Goal: Information Seeking & Learning: Learn about a topic

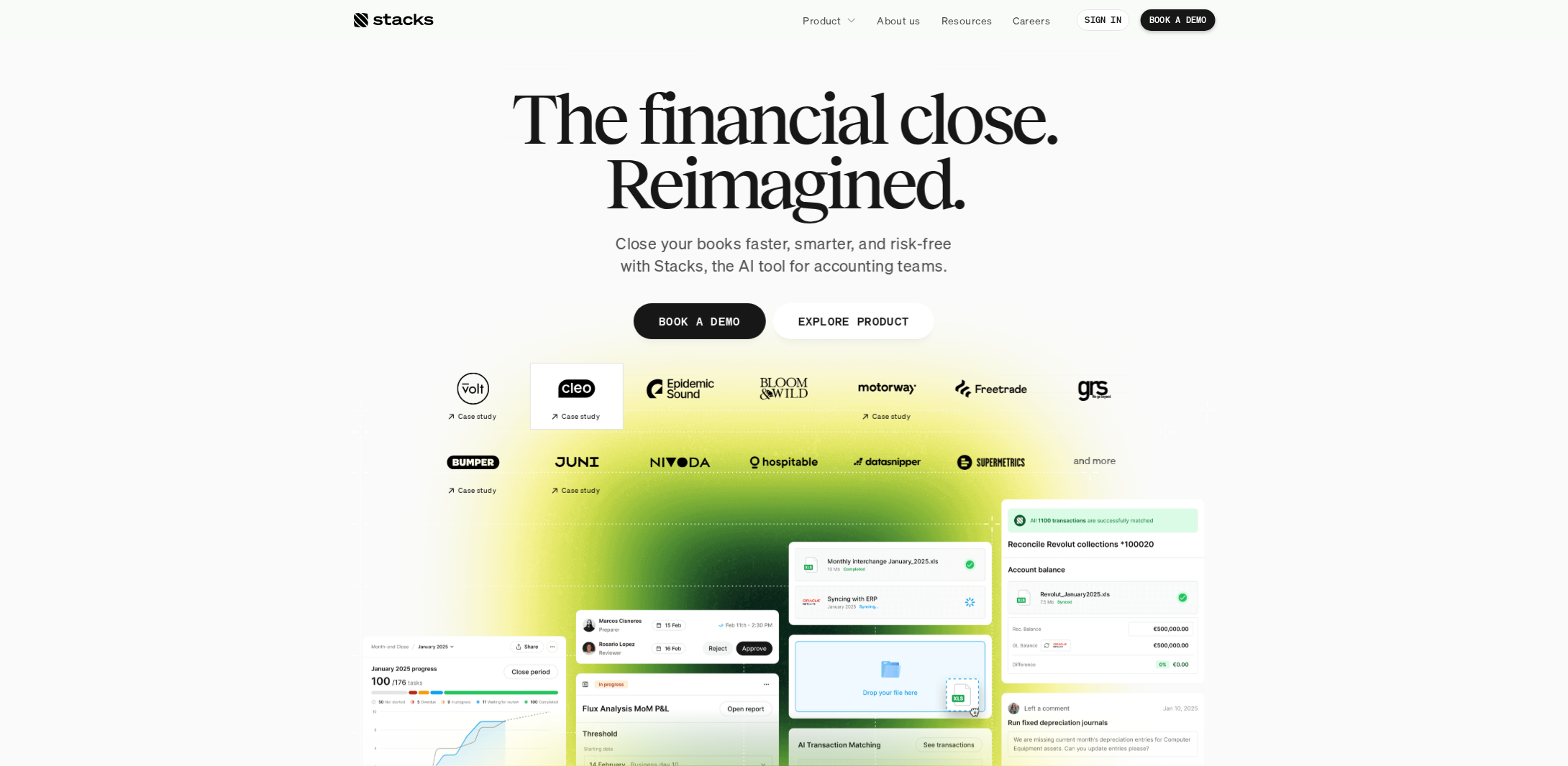
click at [578, 421] on h2 "Case study" at bounding box center [581, 417] width 38 height 9
click at [920, 400] on img at bounding box center [887, 389] width 81 height 56
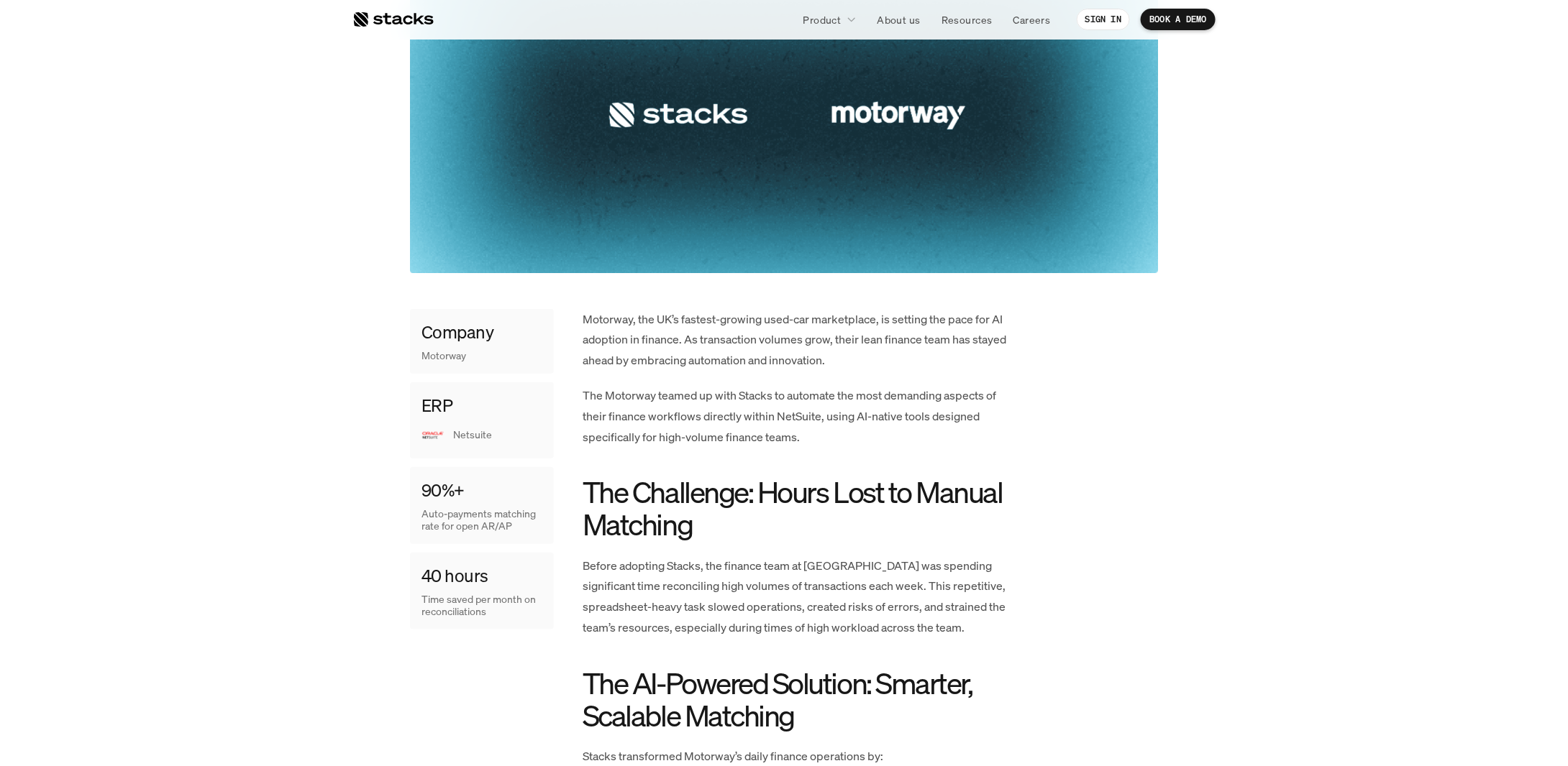
scroll to position [599, 0]
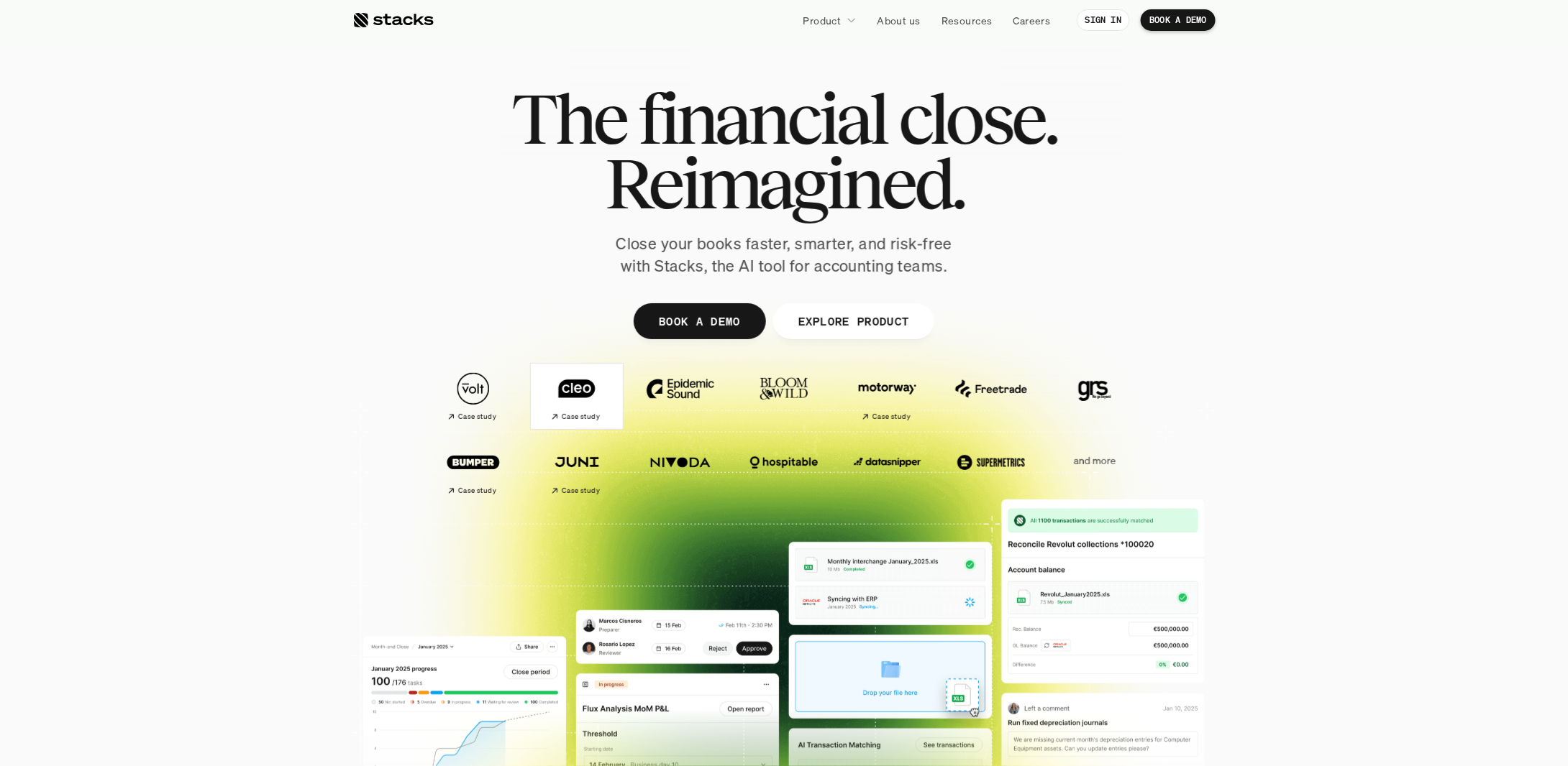
click at [590, 393] on img at bounding box center [576, 389] width 81 height 56
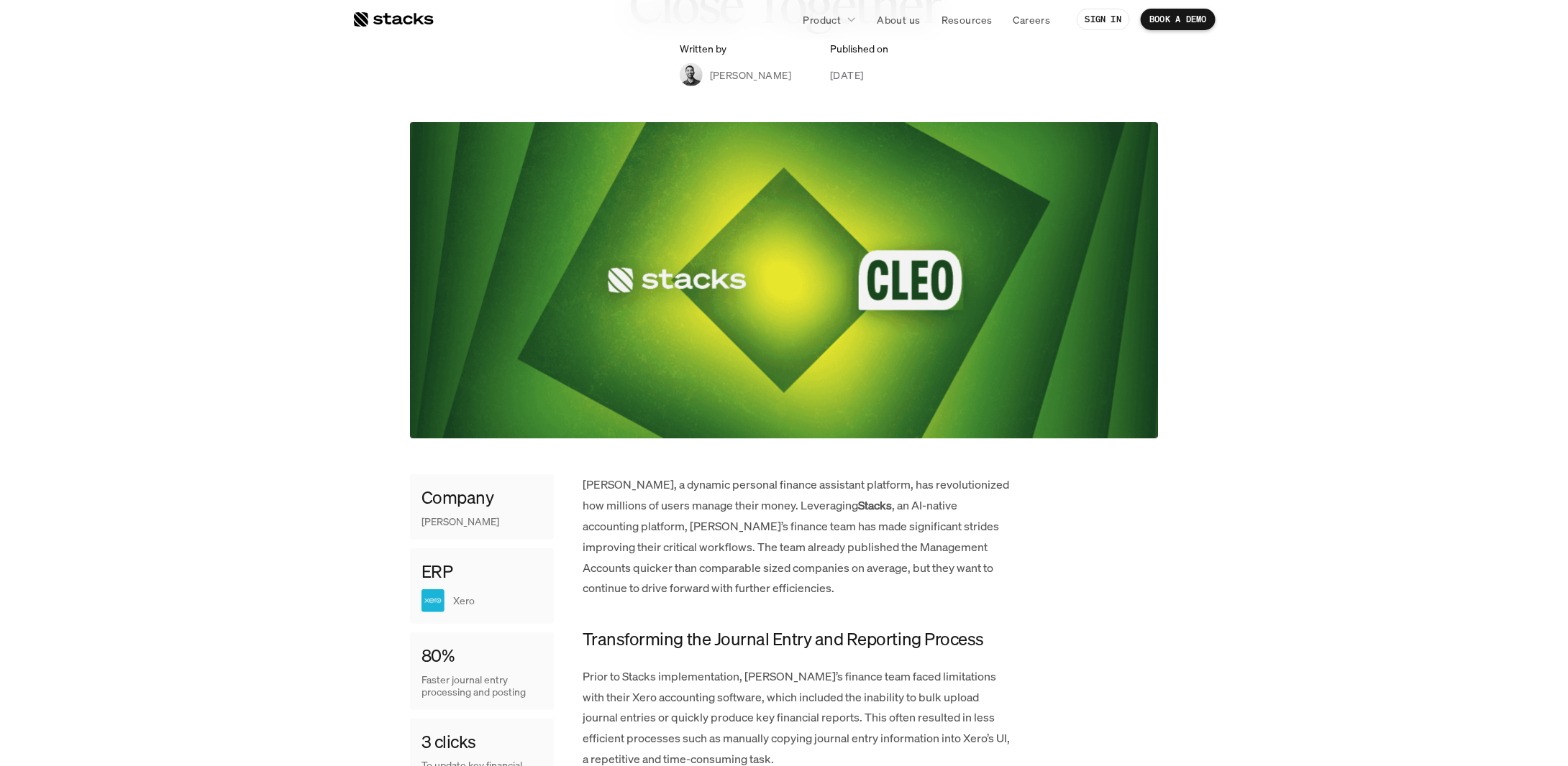
scroll to position [599, 0]
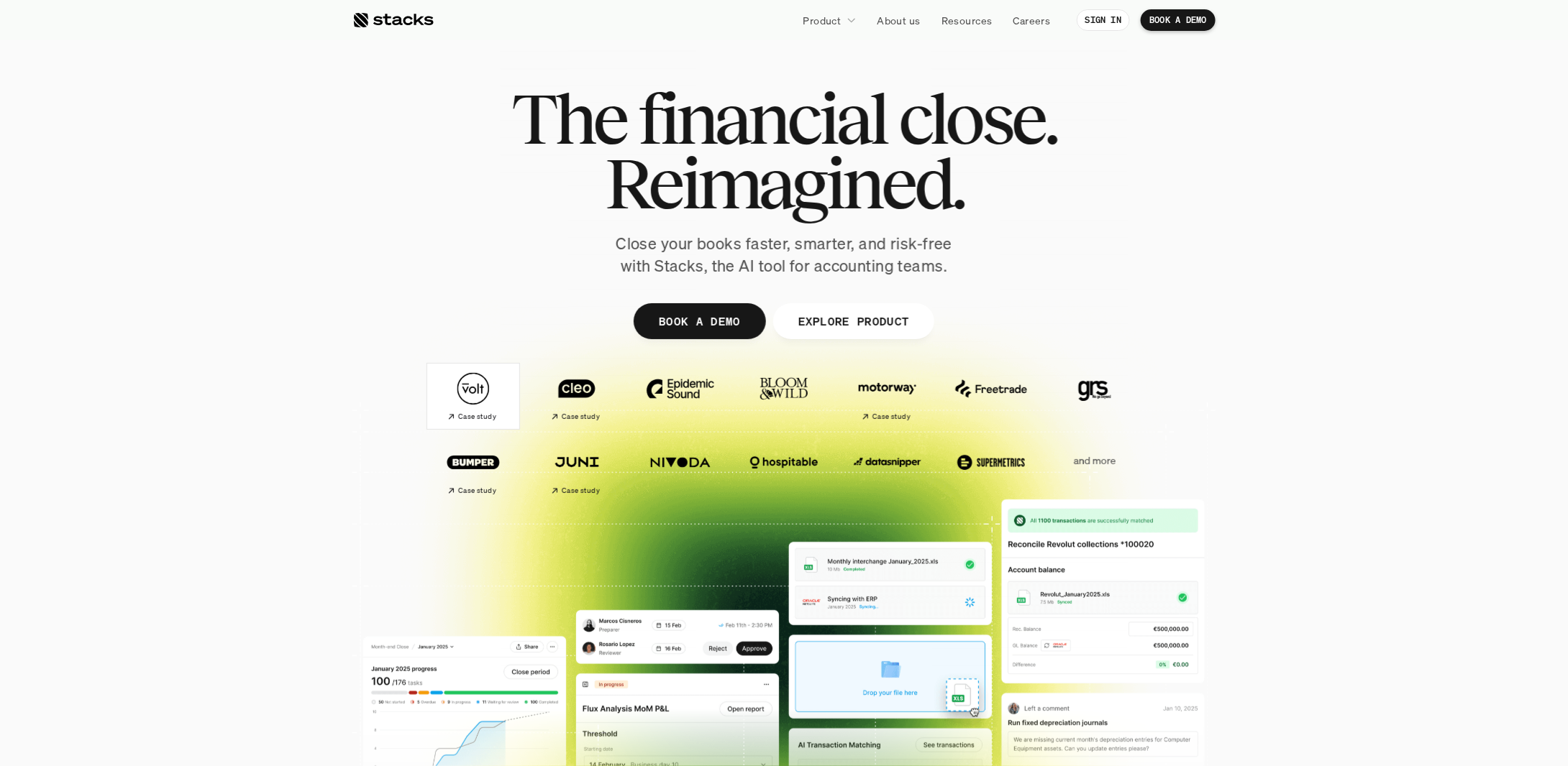
click at [457, 392] on img at bounding box center [473, 389] width 81 height 56
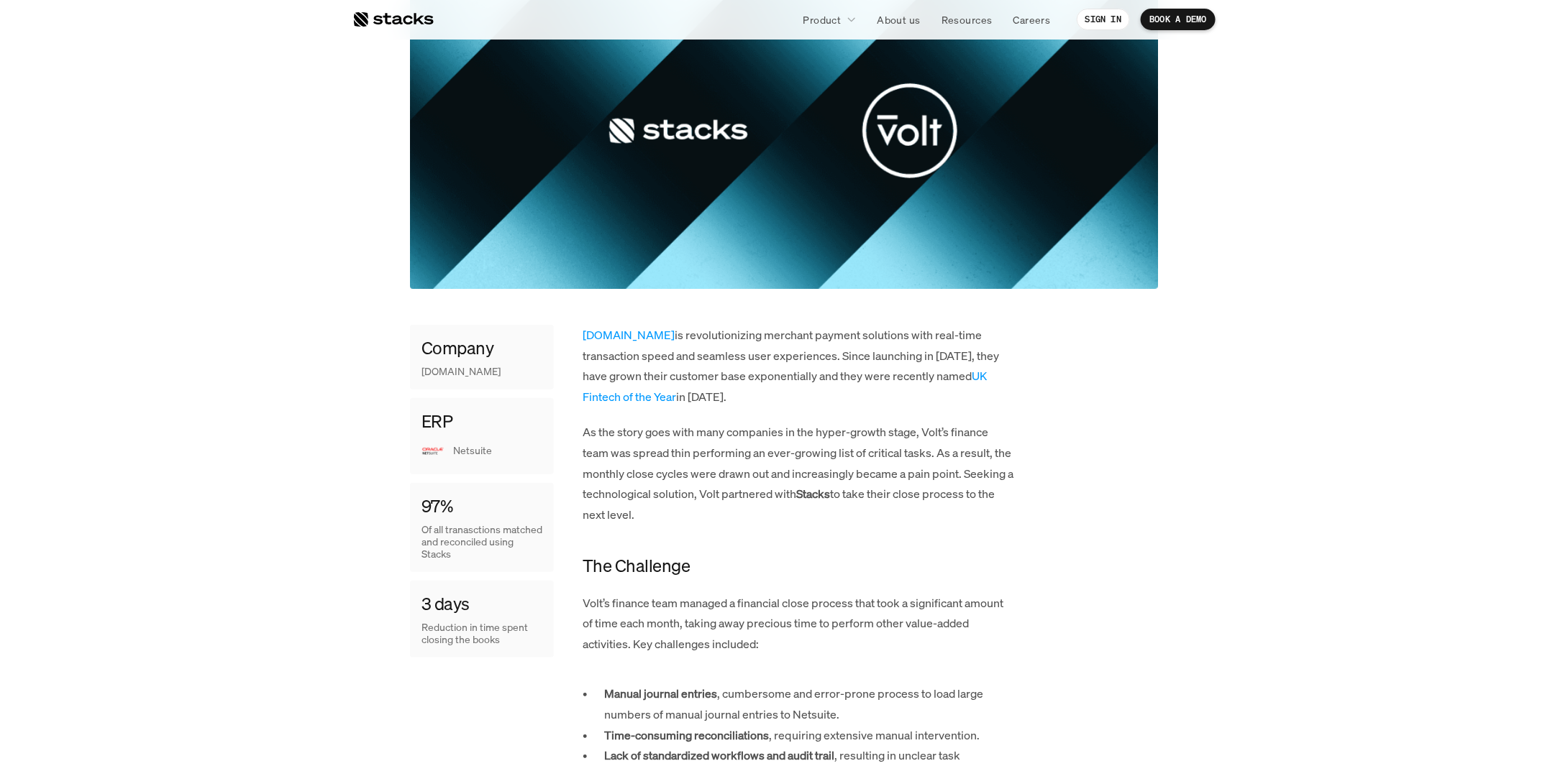
scroll to position [599, 0]
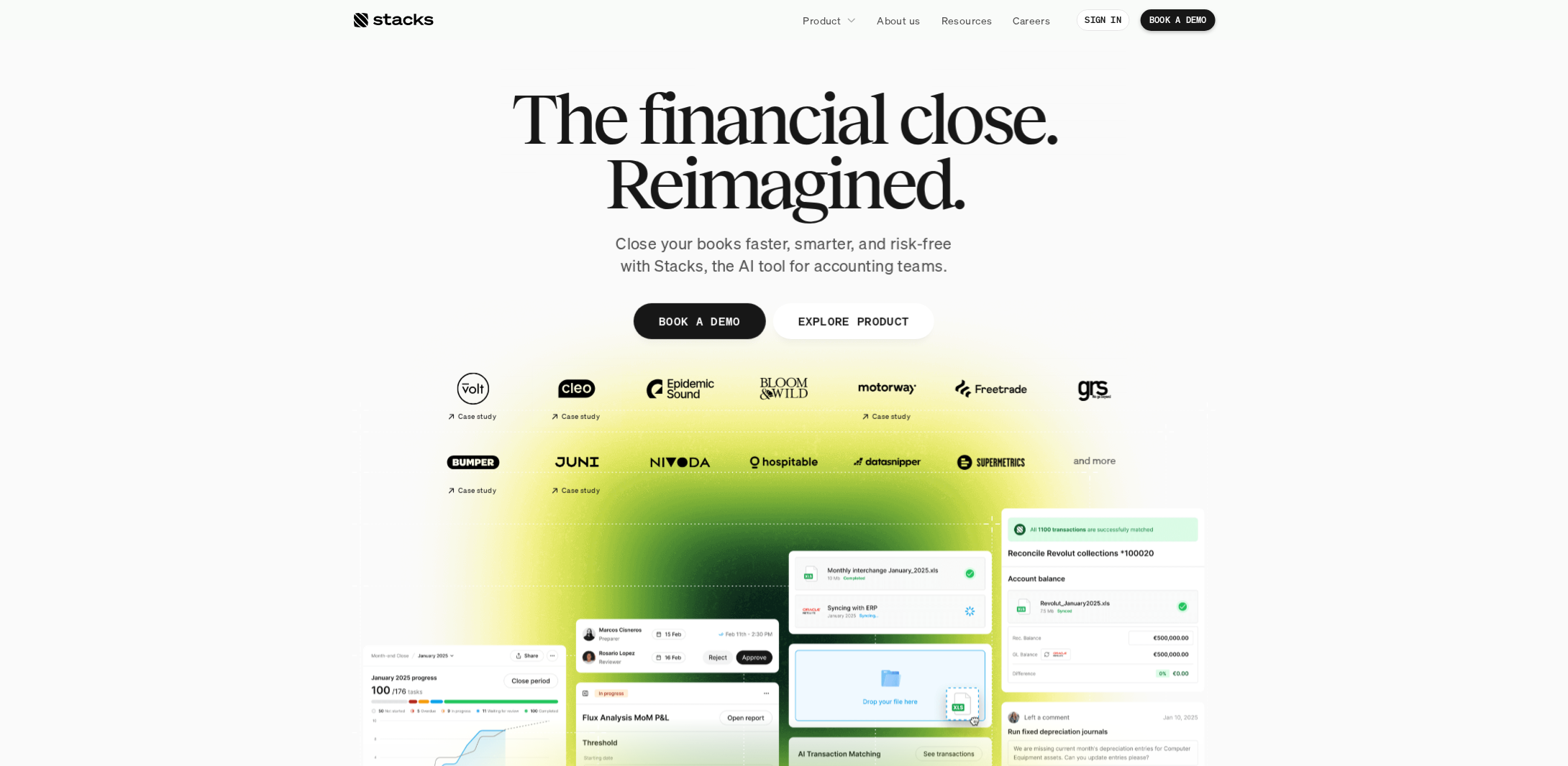
click at [658, 411] on img at bounding box center [679, 389] width 81 height 56
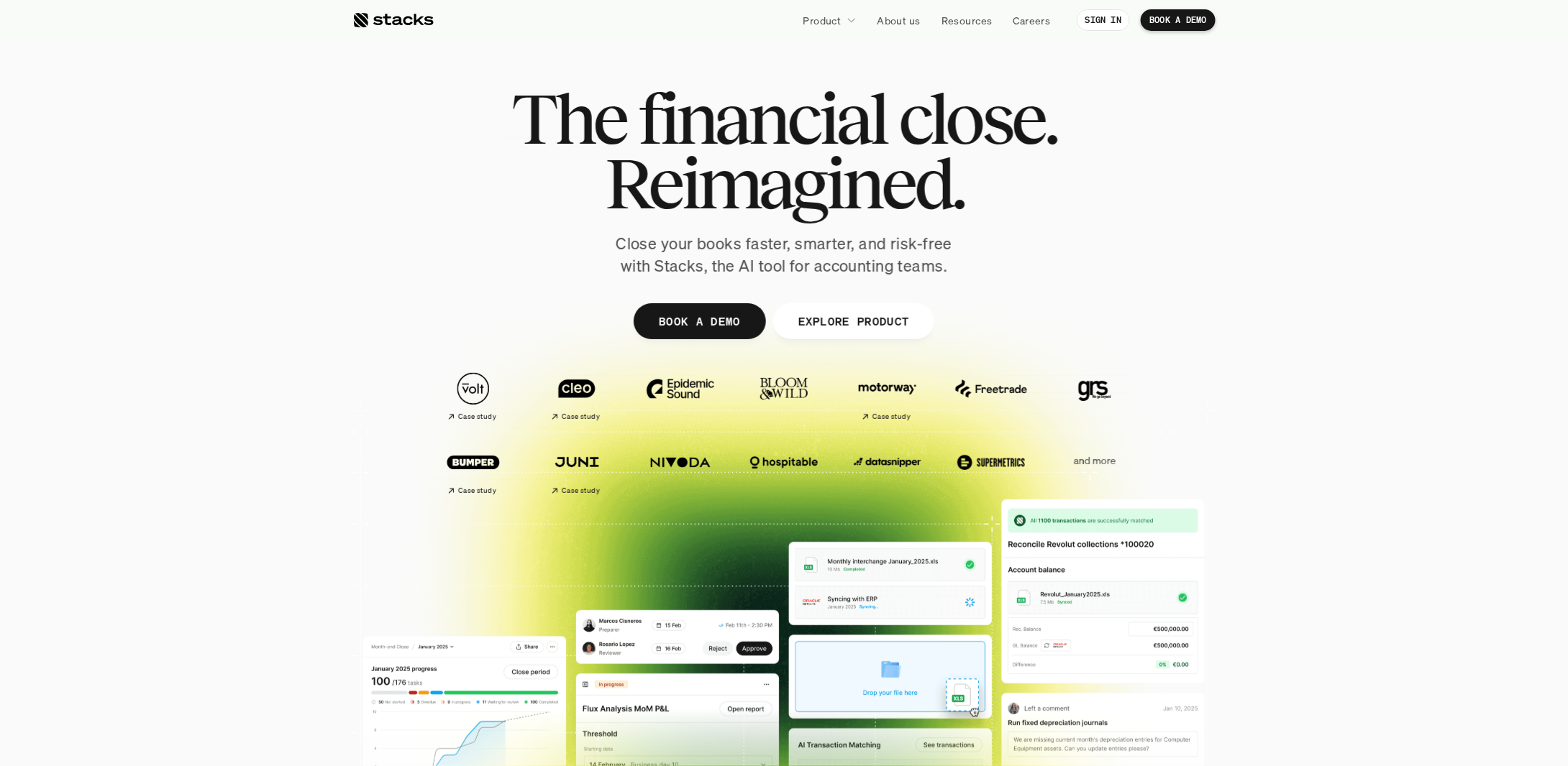
click at [670, 402] on img at bounding box center [679, 389] width 81 height 56
click at [675, 396] on img at bounding box center [679, 389] width 81 height 56
click at [682, 388] on img at bounding box center [679, 389] width 81 height 56
click at [593, 482] on img at bounding box center [576, 462] width 81 height 56
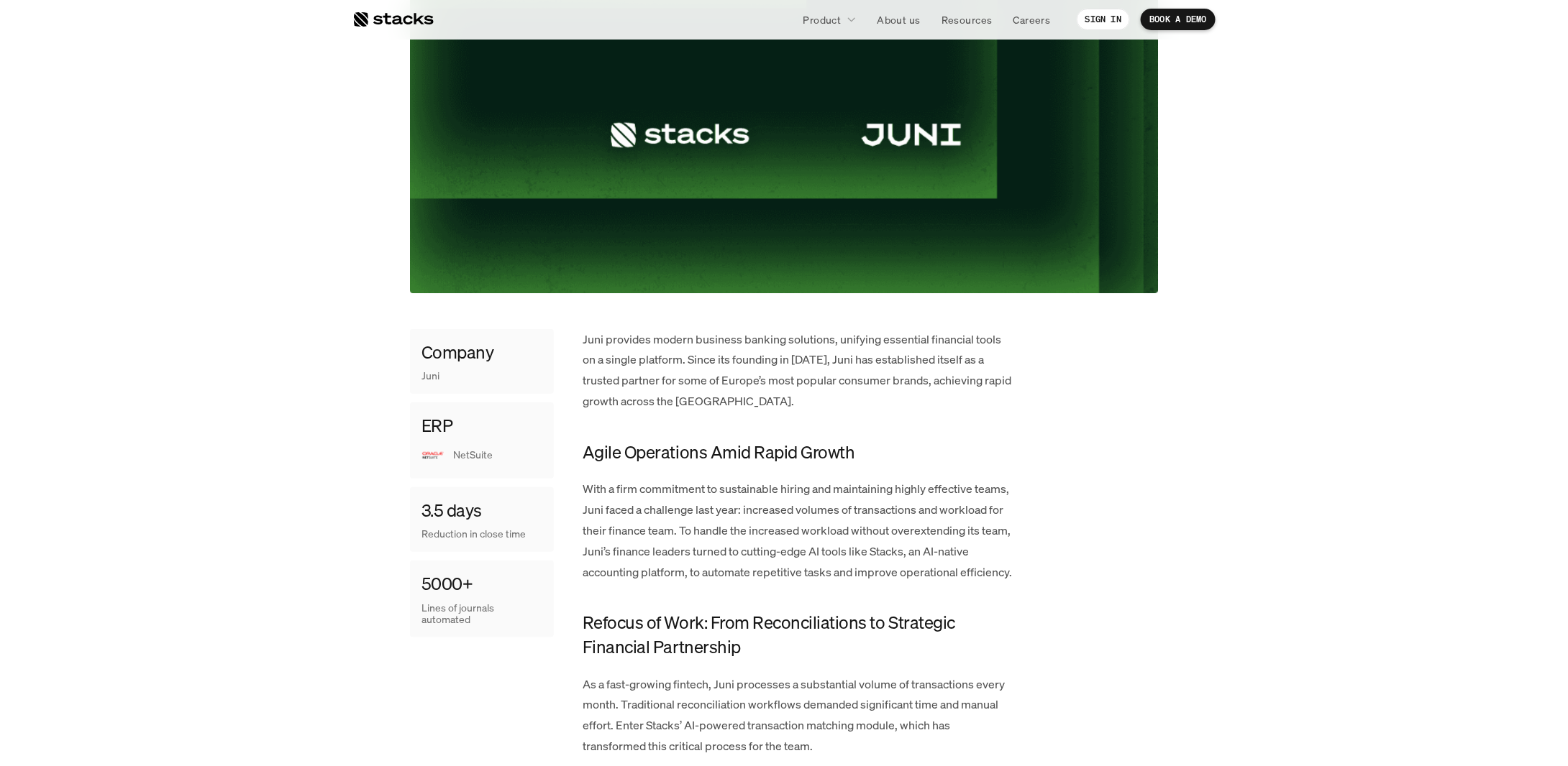
scroll to position [599, 0]
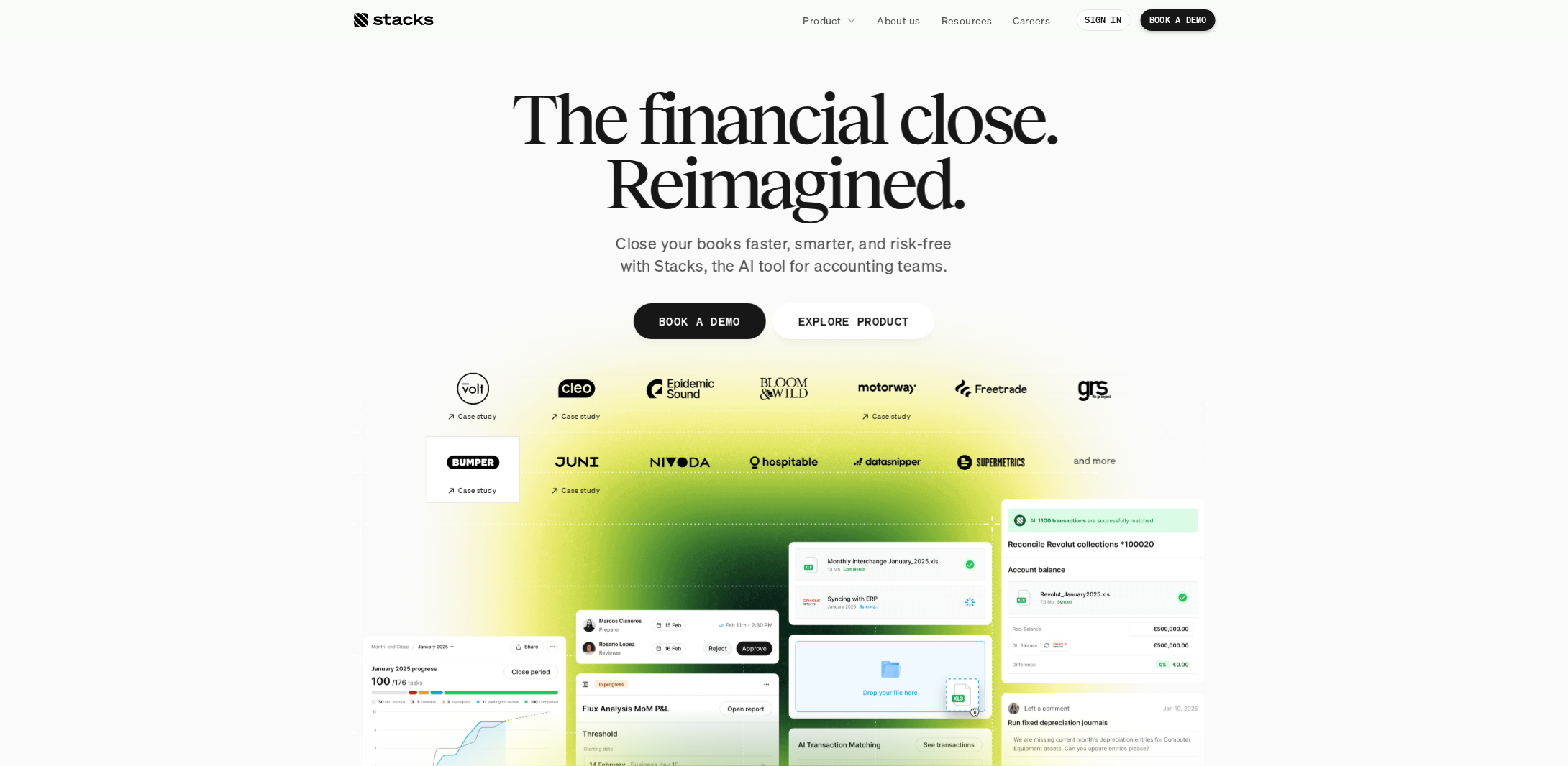
click at [494, 462] on img at bounding box center [473, 462] width 81 height 56
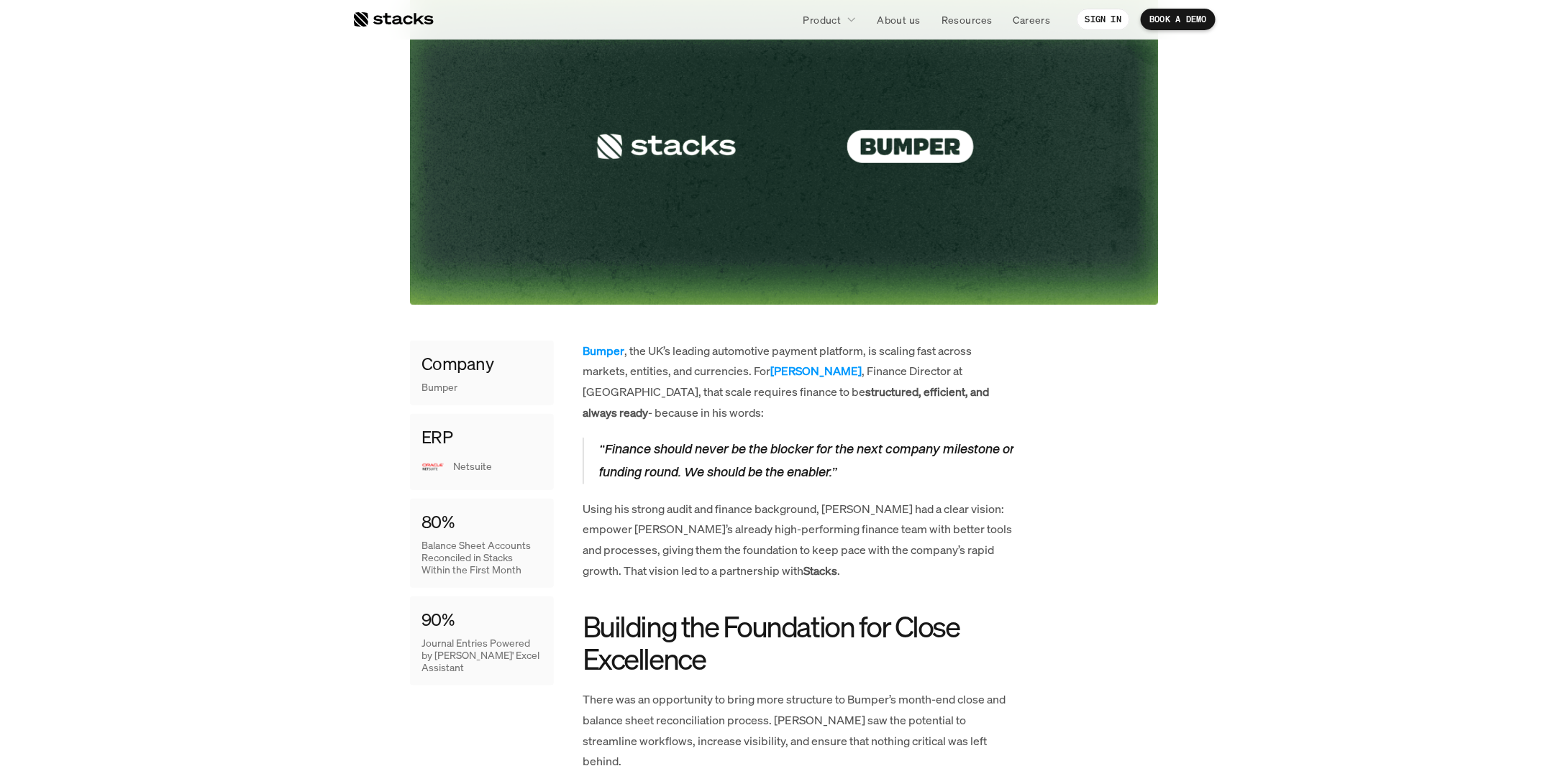
scroll to position [478, 0]
